Goal: Information Seeking & Learning: Learn about a topic

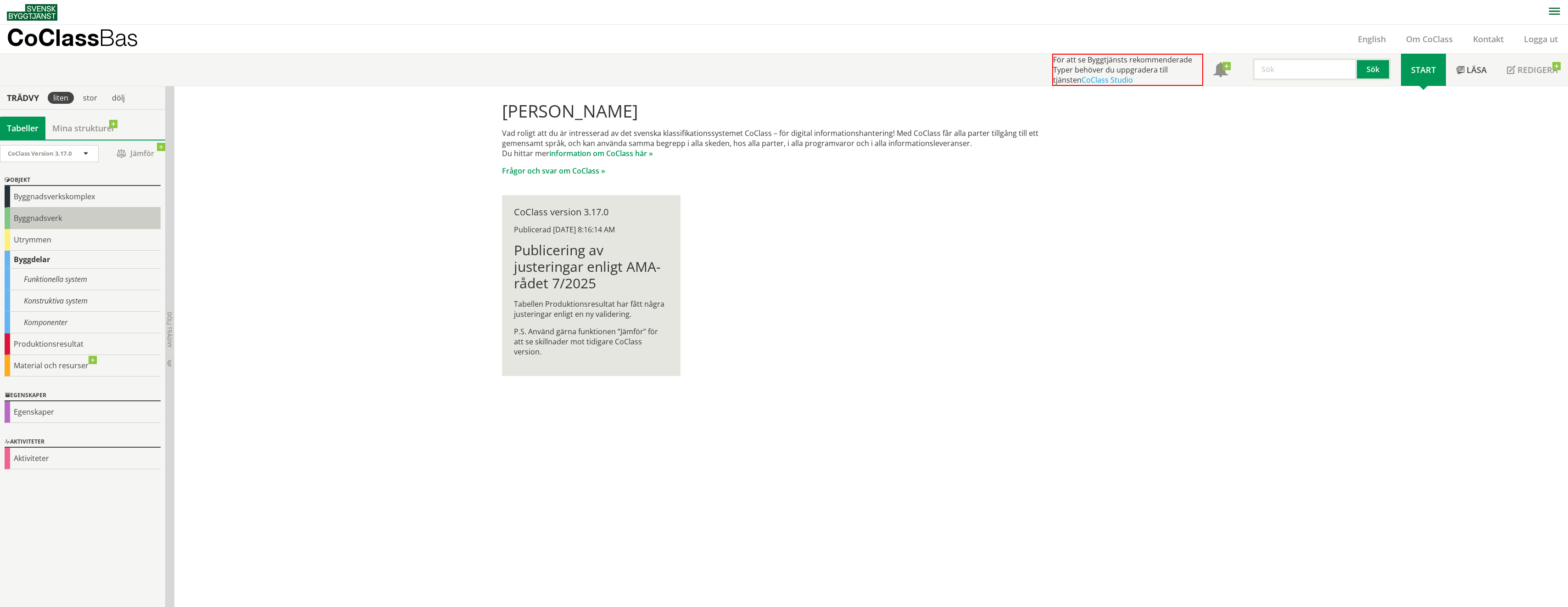
click at [48, 214] on div "Byggnadsverk" at bounding box center [83, 218] width 156 height 21
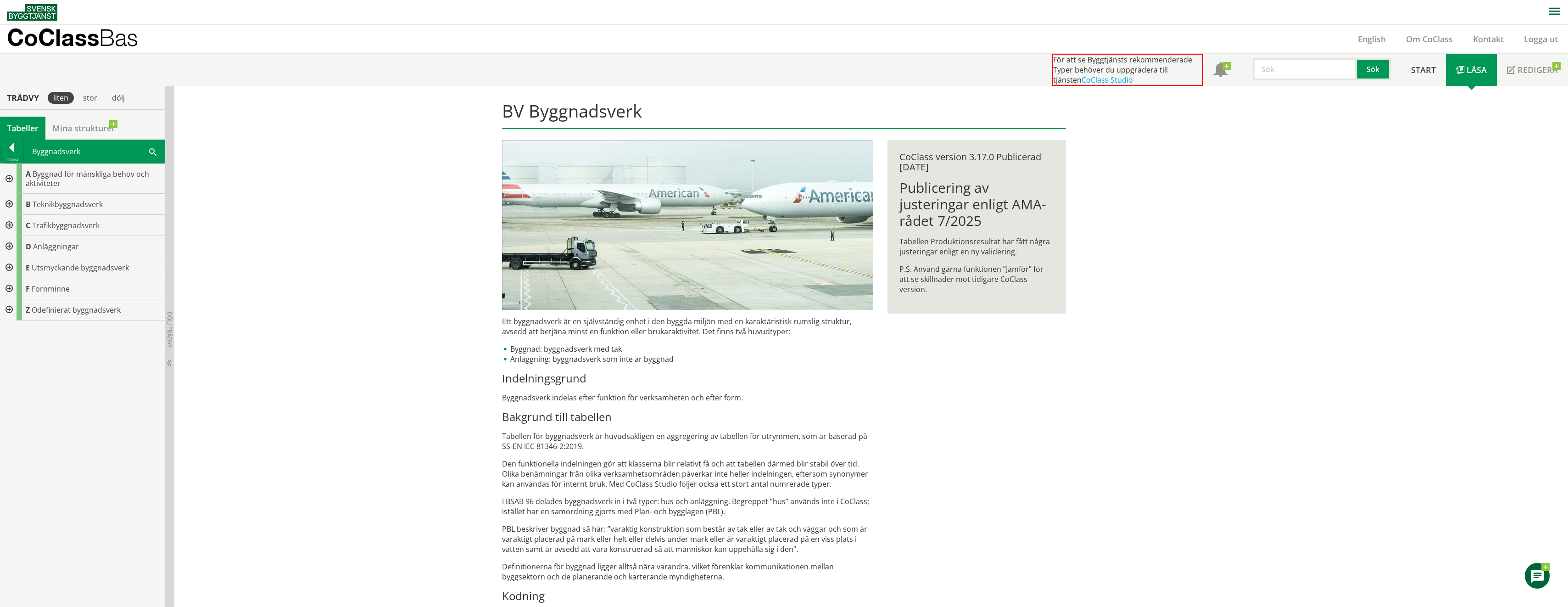
click at [10, 179] on div at bounding box center [8, 178] width 17 height 30
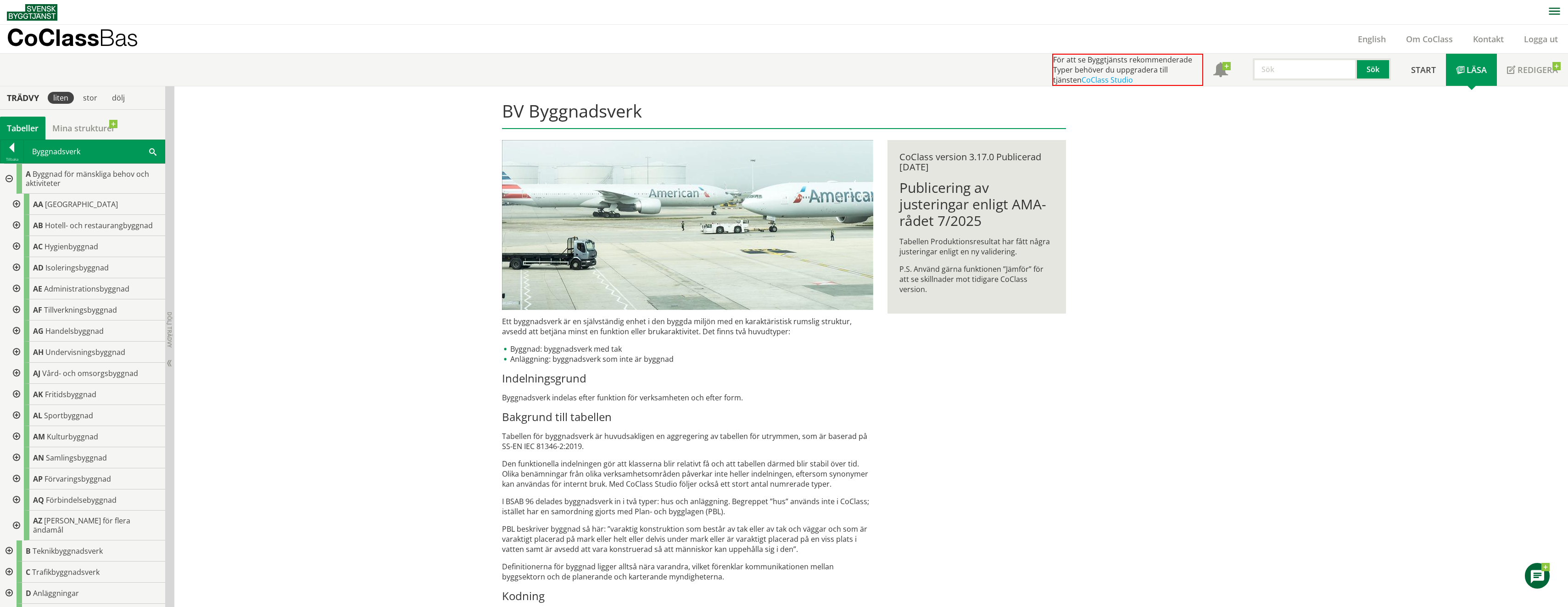
click at [13, 204] on div at bounding box center [16, 204] width 17 height 21
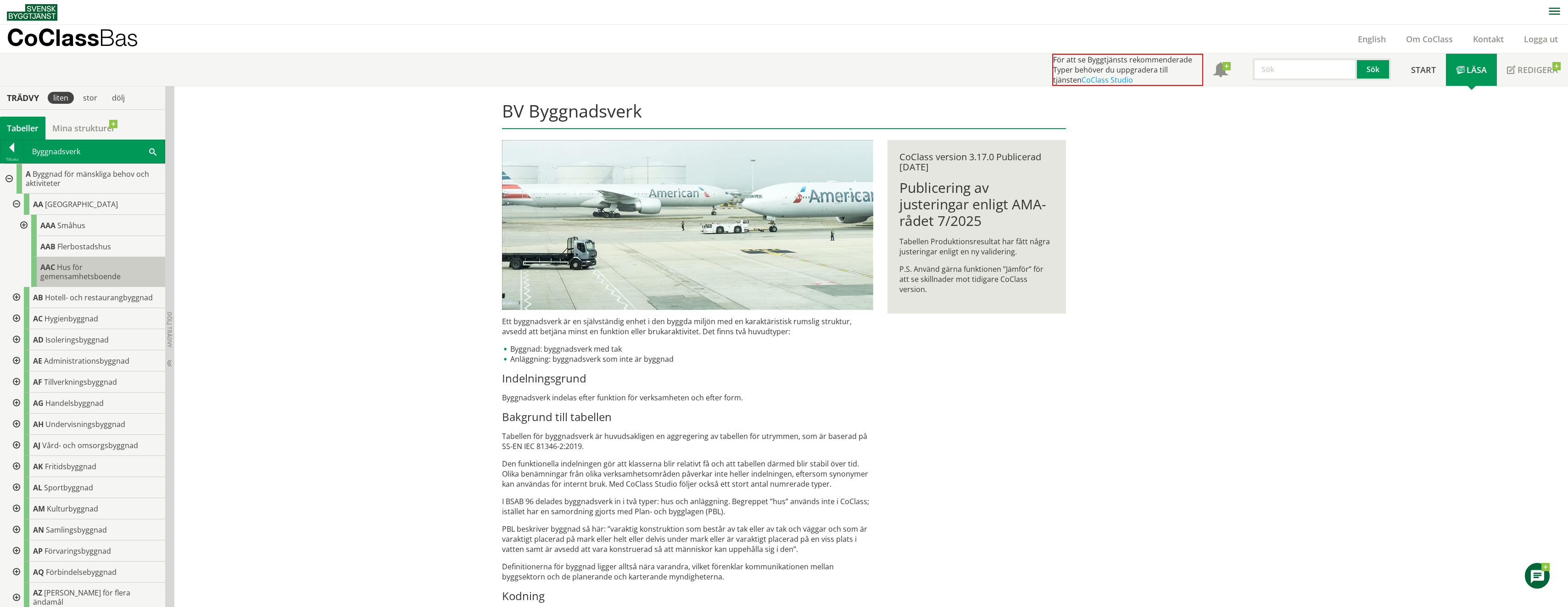
click at [45, 264] on span "AAC" at bounding box center [47, 266] width 15 height 10
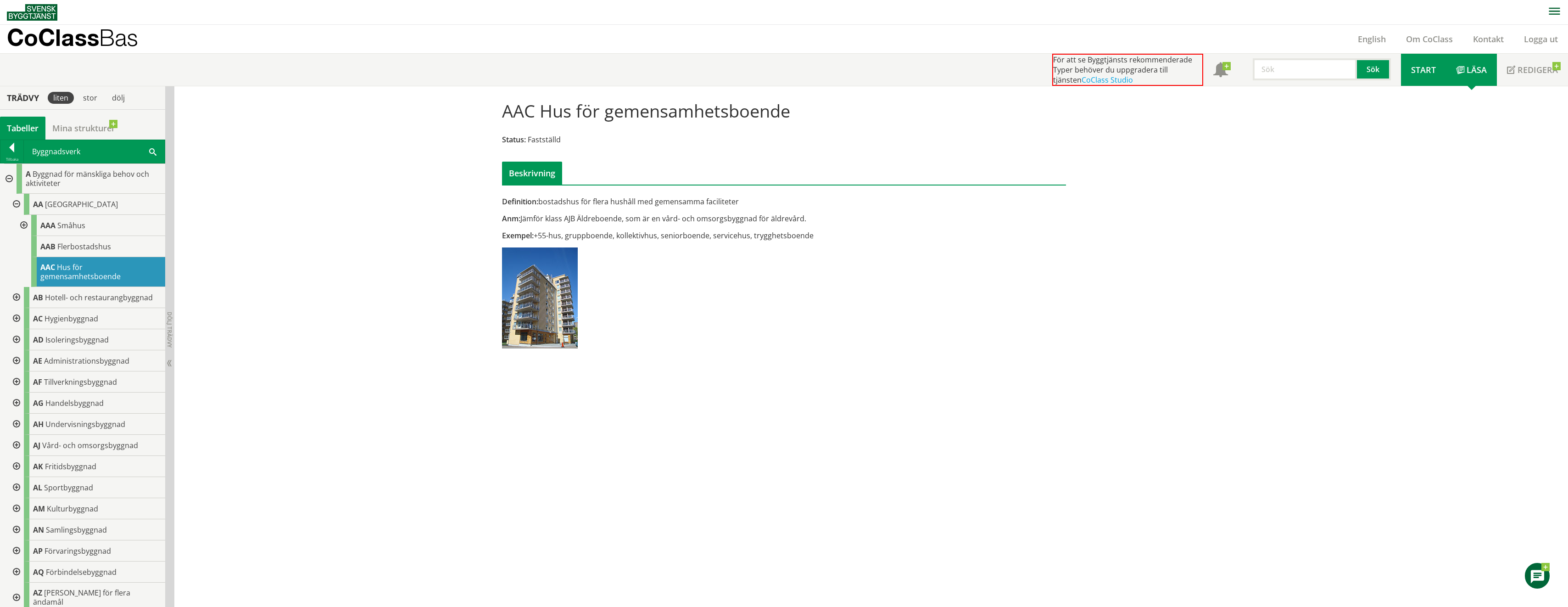
click at [1437, 70] on link "Start" at bounding box center [1423, 70] width 45 height 32
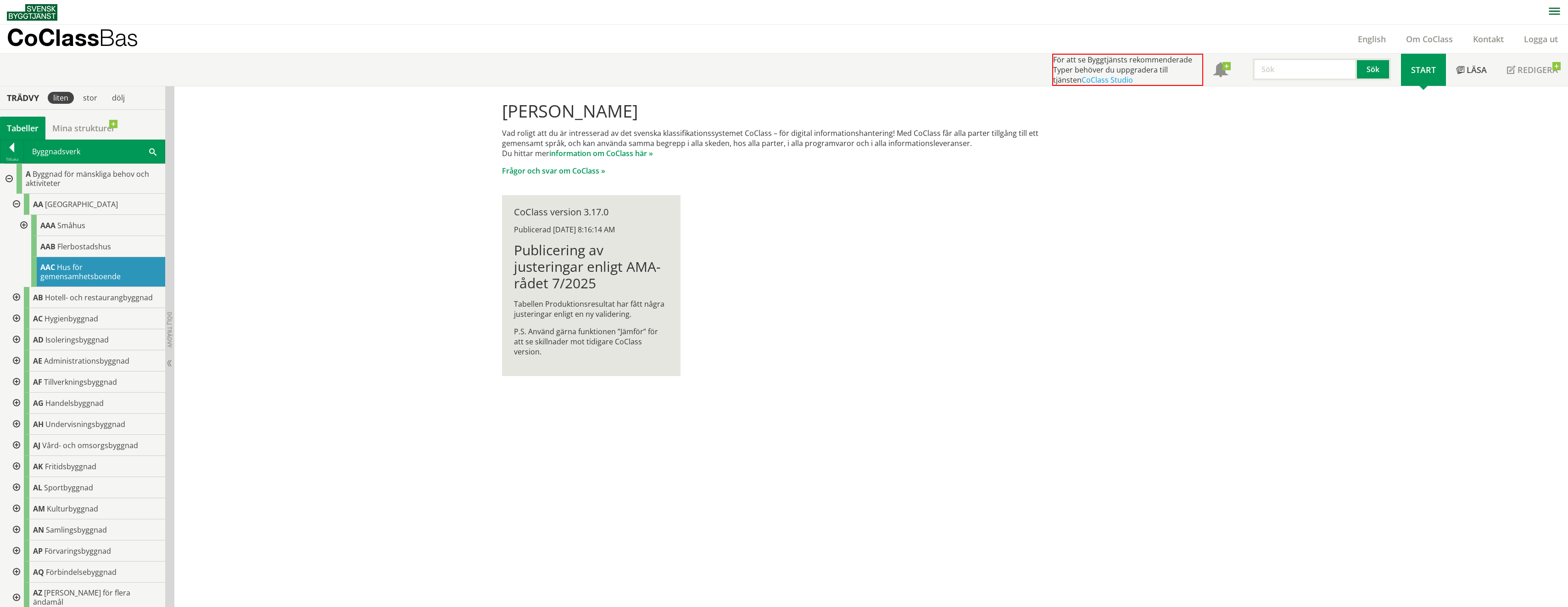
click at [31, 11] on img at bounding box center [32, 12] width 51 height 17
